Goal: Task Accomplishment & Management: Complete application form

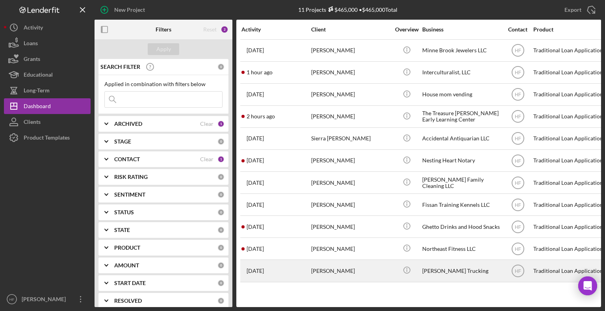
click at [337, 265] on div "[PERSON_NAME]" at bounding box center [350, 271] width 79 height 21
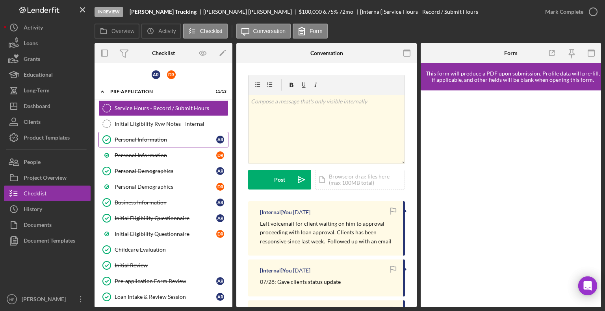
click at [177, 140] on div "Personal Information" at bounding box center [166, 140] width 102 height 6
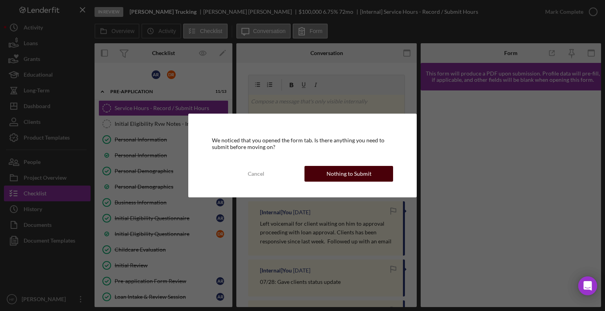
click at [335, 177] on div "Nothing to Submit" at bounding box center [348, 174] width 45 height 16
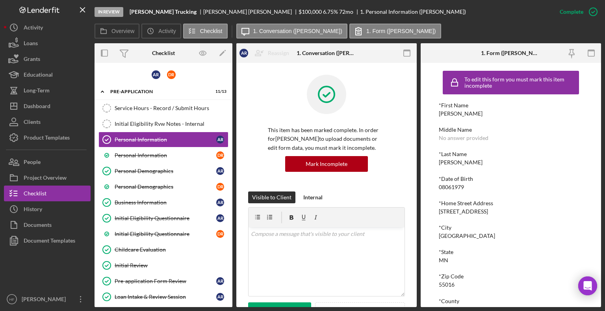
scroll to position [90, 0]
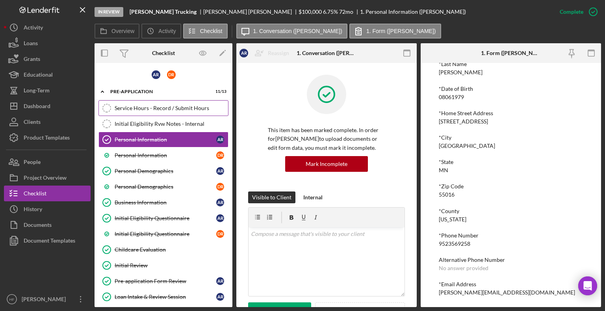
click at [191, 113] on link "Service Hours - Record / Submit Hours Service Hours - Record / Submit Hours" at bounding box center [163, 108] width 130 height 16
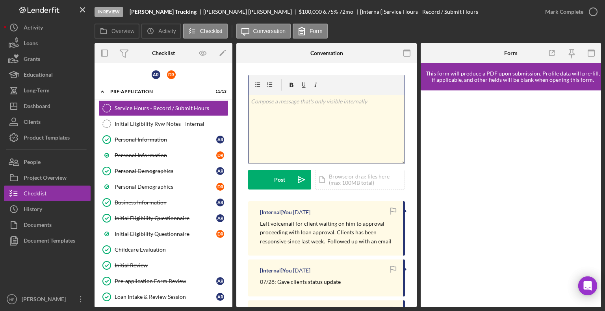
click at [289, 146] on div "v Color teal Color pink Remove color Add row above Add row below Add column bef…" at bounding box center [326, 129] width 156 height 69
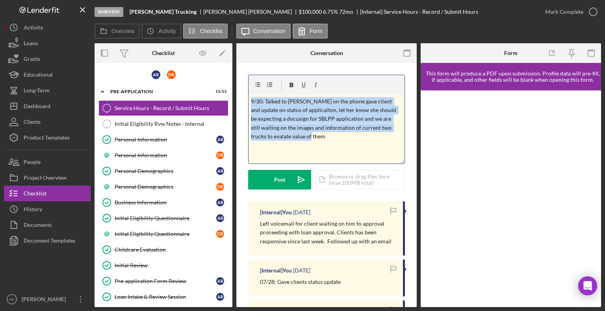
drag, startPoint x: 297, startPoint y: 143, endPoint x: 243, endPoint y: 93, distance: 73.8
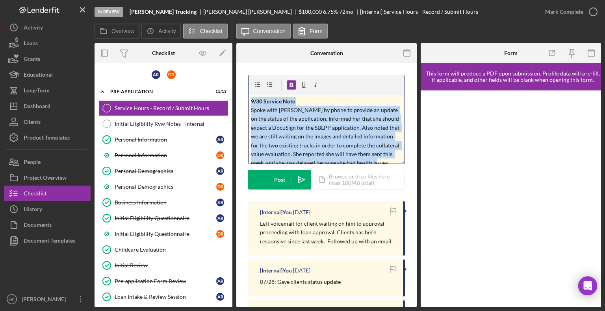
drag, startPoint x: 376, startPoint y: 160, endPoint x: 249, endPoint y: 98, distance: 141.6
click at [249, 98] on div "v Color teal Color pink Remove color Add row above Add row below Add column bef…" at bounding box center [326, 129] width 156 height 69
copy p "9/30 Service Note Spoke with [PERSON_NAME] by phone to provide an update on the…"
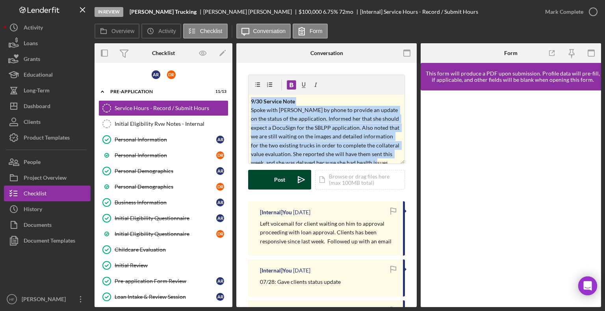
click at [274, 183] on button "Post Icon/icon-invite-send" at bounding box center [279, 180] width 63 height 20
